Goal: Information Seeking & Learning: Learn about a topic

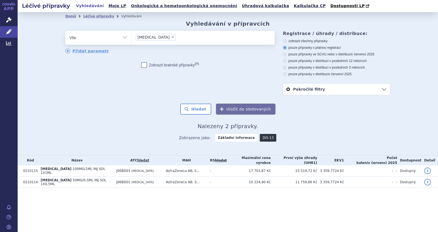
click at [266, 140] on link "DIS-13" at bounding box center [268, 138] width 17 height 8
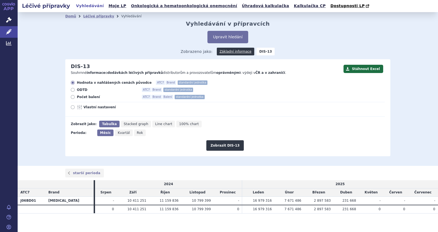
click at [71, 108] on icon at bounding box center [73, 107] width 4 height 4
click at [71, 108] on input "Vlastní nastavení" at bounding box center [73, 108] width 4 height 4
radio input "true"
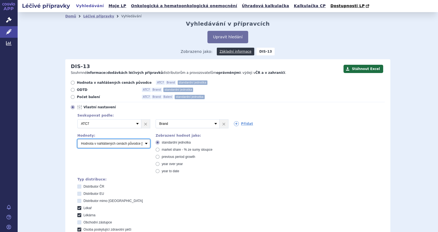
click at [146, 144] on select "Počet balení Hodnota v nahlášených cenách původce [DIS-13] Hodnota v maximálníc…" at bounding box center [113, 143] width 73 height 9
click at [77, 140] on select "Počet balení Hodnota v nahlášených cenách původce [DIS-13] Hodnota v maximálníc…" at bounding box center [113, 143] width 73 height 9
click at [235, 125] on icon at bounding box center [236, 123] width 5 height 5
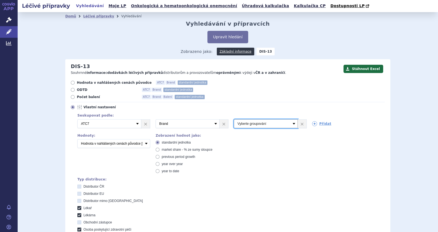
click at [289, 125] on select "Vyberte groupování ATC3 ATC5 ATC7 Brand Balení SÚKL kód MAH VPOIS Referenční sk…" at bounding box center [266, 123] width 64 height 9
select select "package"
click at [234, 120] on select "Vyberte groupování ATC3 ATC5 ATC7 Brand Balení SÚKL kód MAH VPOIS Referenční sk…" at bounding box center [266, 123] width 64 height 9
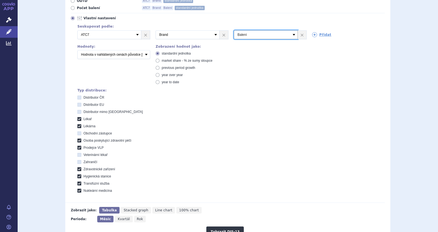
scroll to position [138, 0]
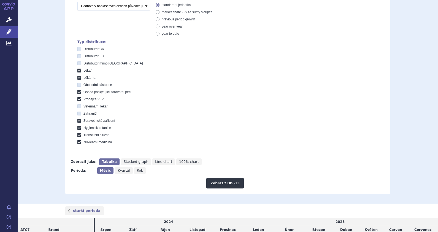
drag, startPoint x: 223, startPoint y: 182, endPoint x: 249, endPoint y: 172, distance: 28.0
click at [223, 183] on button "Zobrazit DIS-13" at bounding box center [224, 183] width 37 height 10
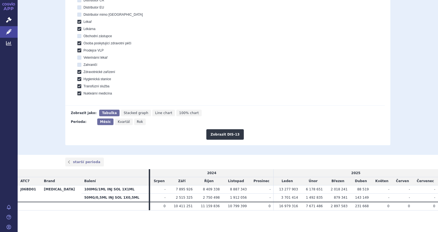
scroll to position [14, 0]
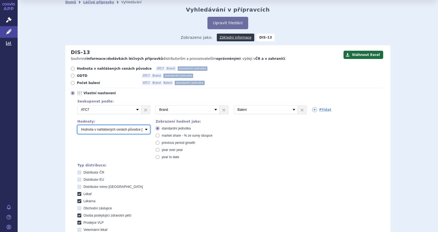
click at [146, 130] on select "Počet balení Hodnota v nahlášených cenách původce [DIS-13] Hodnota v maximálníc…" at bounding box center [113, 129] width 73 height 9
select select "packages"
click at [77, 125] on select "Počet balení Hodnota v nahlášených cenách původce [DIS-13] Hodnota v maximálníc…" at bounding box center [113, 129] width 73 height 9
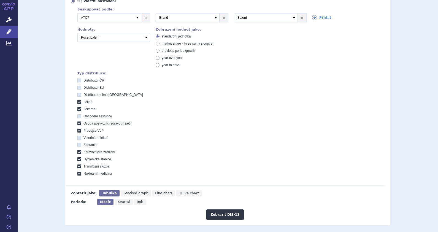
scroll to position [186, 0]
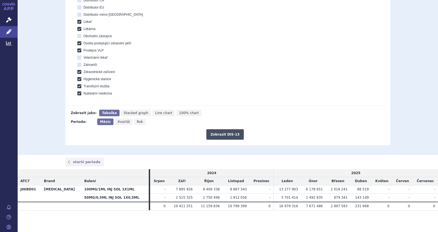
click at [233, 132] on button "Zobrazit DIS-13" at bounding box center [224, 134] width 37 height 10
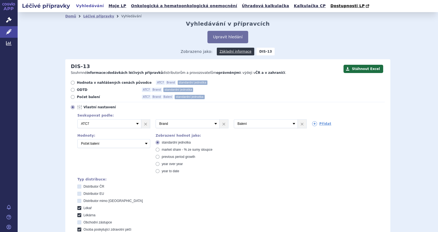
click at [121, 18] on li "Vyhledávání" at bounding box center [135, 16] width 28 height 8
click at [90, 14] on link "Léčivé přípravky" at bounding box center [98, 16] width 31 height 4
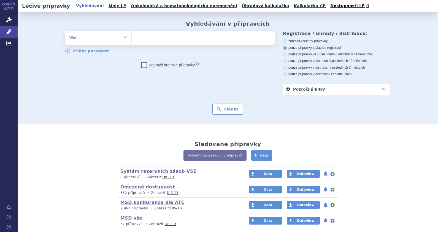
click at [178, 39] on ul at bounding box center [203, 37] width 143 height 12
click at [132, 39] on select at bounding box center [132, 38] width 0 height 14
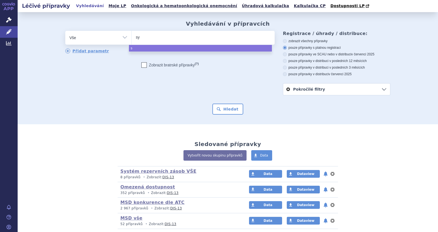
type input "syn"
type input "synagi"
type input "synagis"
select select "synagis"
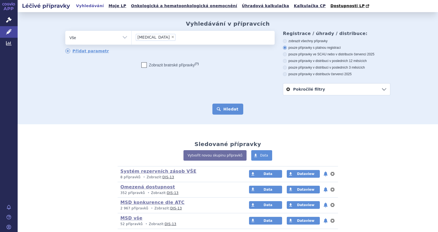
click at [233, 109] on button "Hledat" at bounding box center [228, 109] width 31 height 11
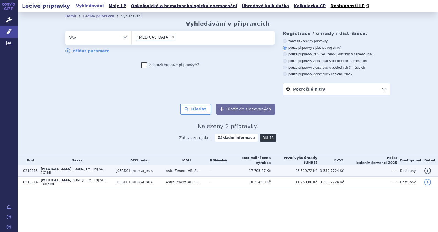
click at [53, 168] on span "[MEDICAL_DATA]" at bounding box center [56, 169] width 31 height 4
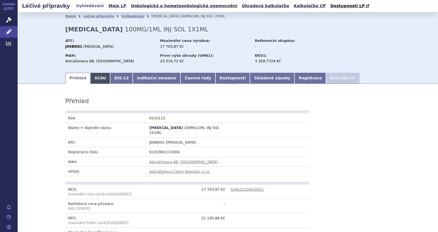
click at [100, 80] on link "SCAU" at bounding box center [100, 78] width 20 height 11
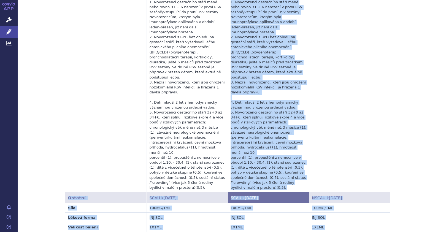
scroll to position [459, 0]
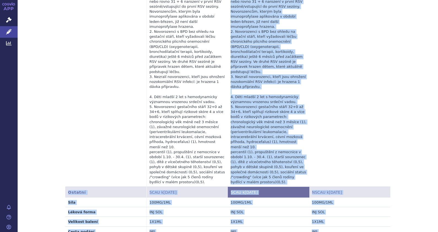
drag, startPoint x: 229, startPoint y: 44, endPoint x: 298, endPoint y: 151, distance: 127.4
click at [298, 151] on td "Léčivý přípravek je hrazen k prevenci závažného onemocnění dolních cest dýchací…" at bounding box center [268, 76] width 81 height 221
copy td "Loremi dolorsita co adipis e seddoeiu temporinc utlaboreet dolorem aliq enimadm…"
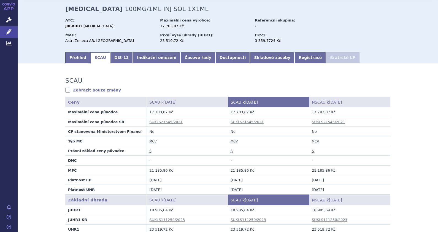
scroll to position [0, 0]
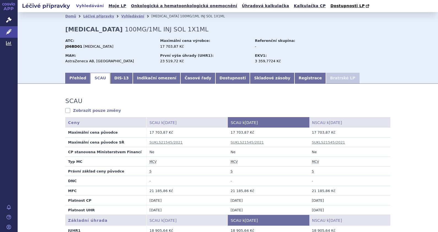
drag, startPoint x: 79, startPoint y: 77, endPoint x: 107, endPoint y: 91, distance: 31.7
click at [79, 77] on link "Přehled" at bounding box center [77, 78] width 25 height 11
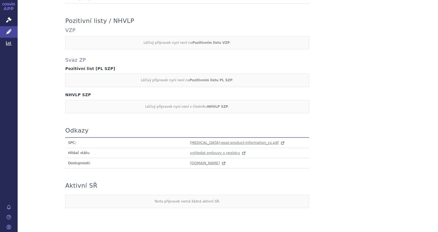
scroll to position [466, 0]
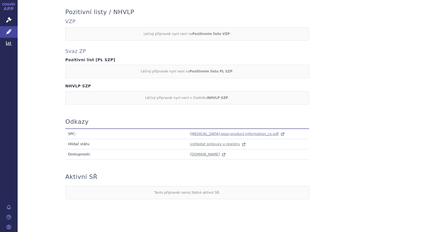
click at [222, 132] on span "[MEDICAL_DATA]-epar-product-information_cs.pdf" at bounding box center [234, 134] width 89 height 4
